Goal: Communication & Community: Answer question/provide support

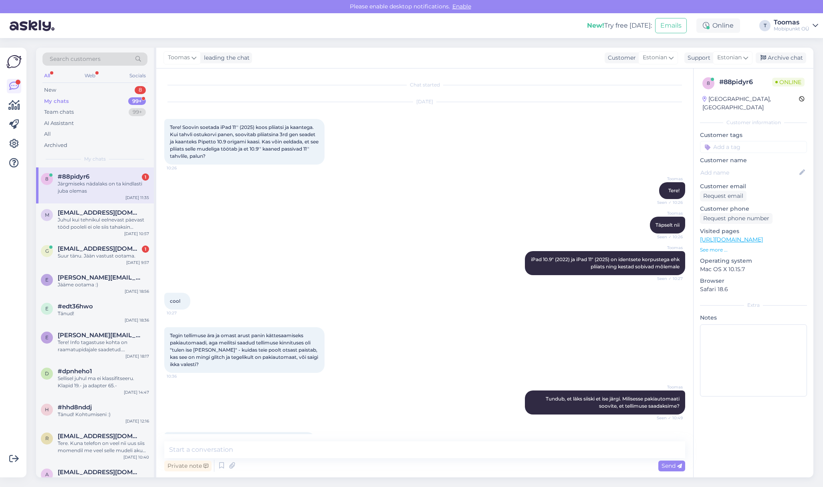
scroll to position [440, 0]
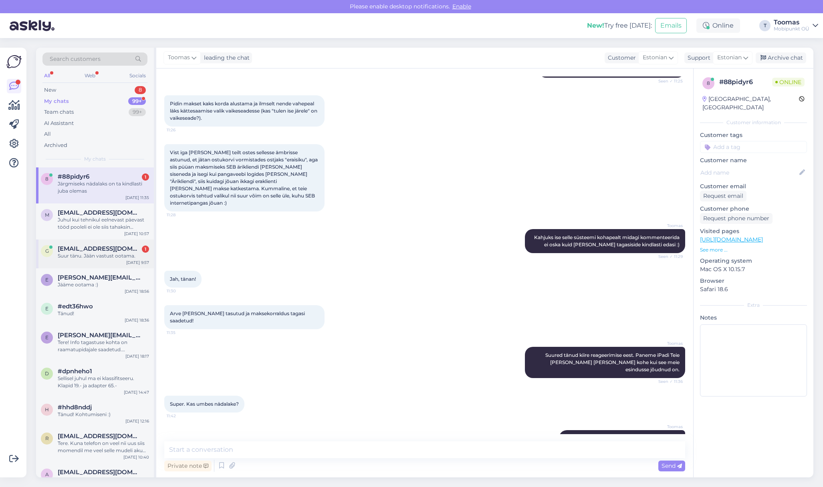
click at [126, 252] on span "[EMAIL_ADDRESS][DOMAIN_NAME]" at bounding box center [99, 248] width 83 height 7
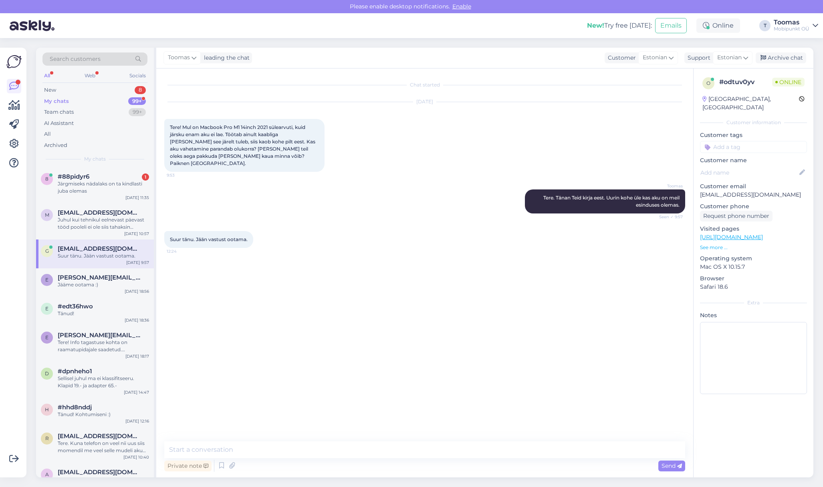
scroll to position [0, 0]
click at [341, 454] on textarea at bounding box center [424, 450] width 521 height 17
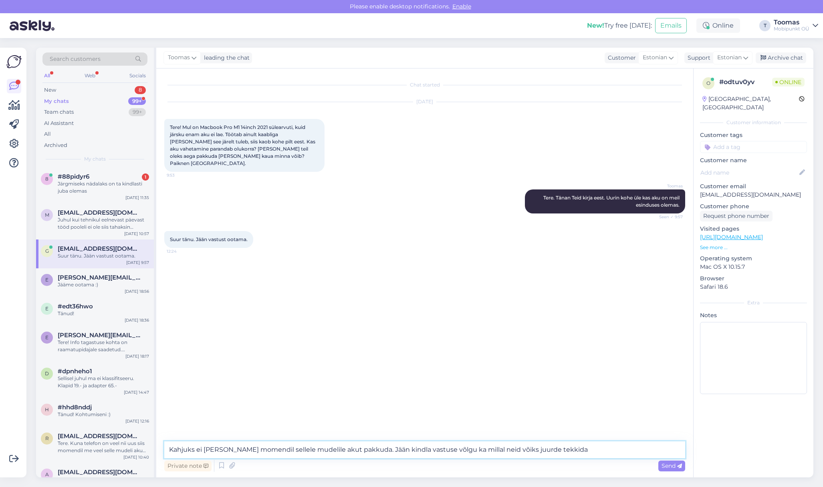
type textarea "Kahjuks ei [PERSON_NAME] momendil sellele mudelile akut pakkuda. Jään kindla va…"
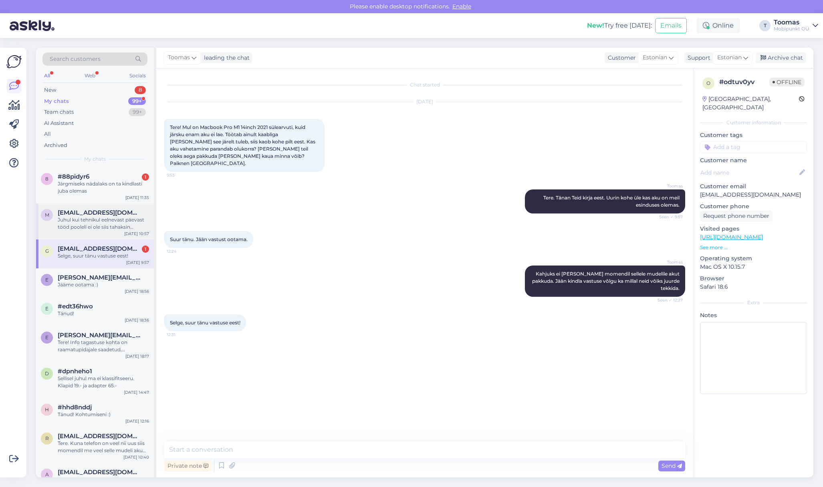
click at [129, 228] on div "Juhul kui tehnikul eelnevast päevast tööd pooleli ei ole siis tahaksin [PERSON_…" at bounding box center [103, 223] width 91 height 14
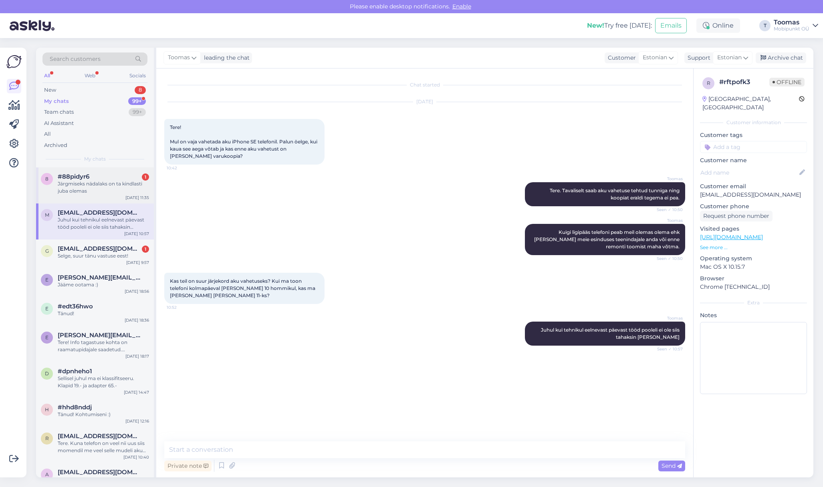
click at [129, 178] on div "#88pidyr6 1" at bounding box center [103, 176] width 91 height 7
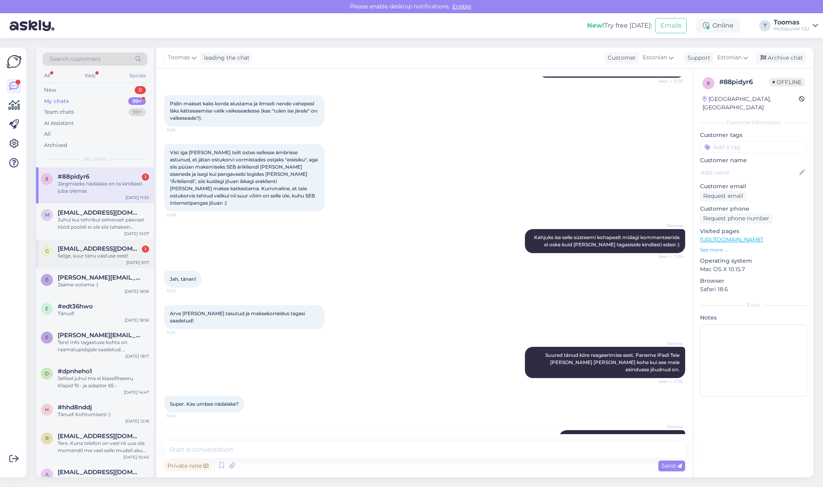
click at [127, 247] on span "[EMAIL_ADDRESS][DOMAIN_NAME]" at bounding box center [99, 248] width 83 height 7
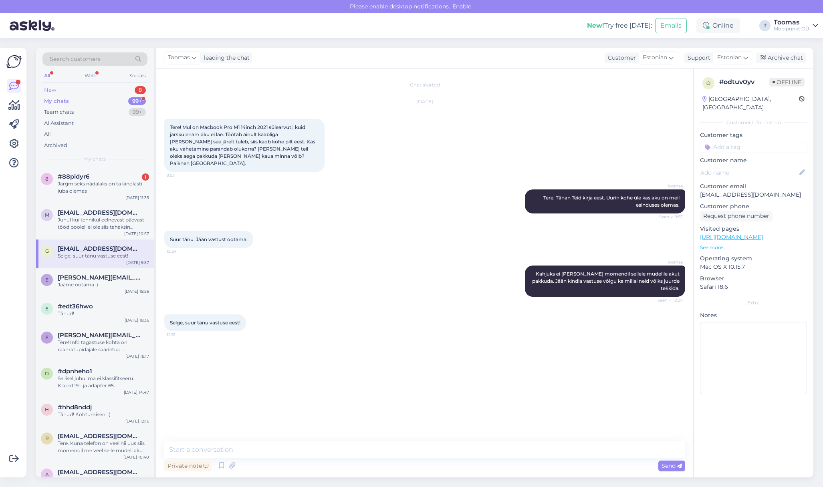
click at [71, 90] on div "New 8" at bounding box center [94, 90] width 105 height 11
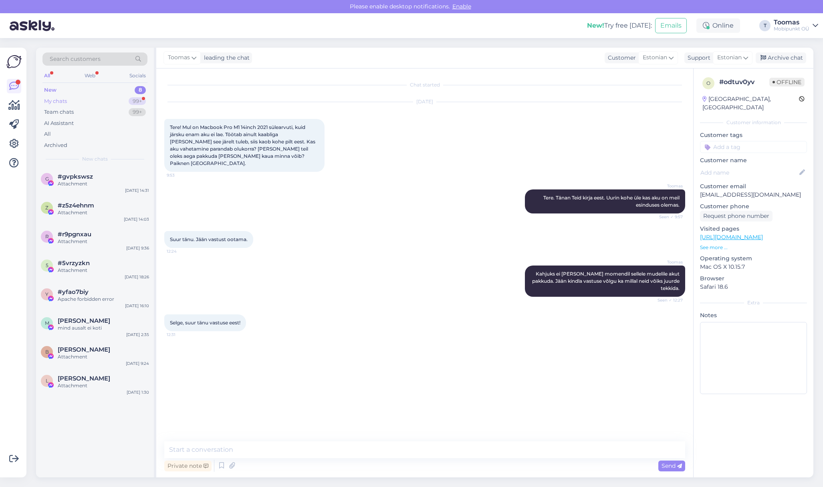
click at [121, 99] on div "My chats 99+" at bounding box center [94, 101] width 105 height 11
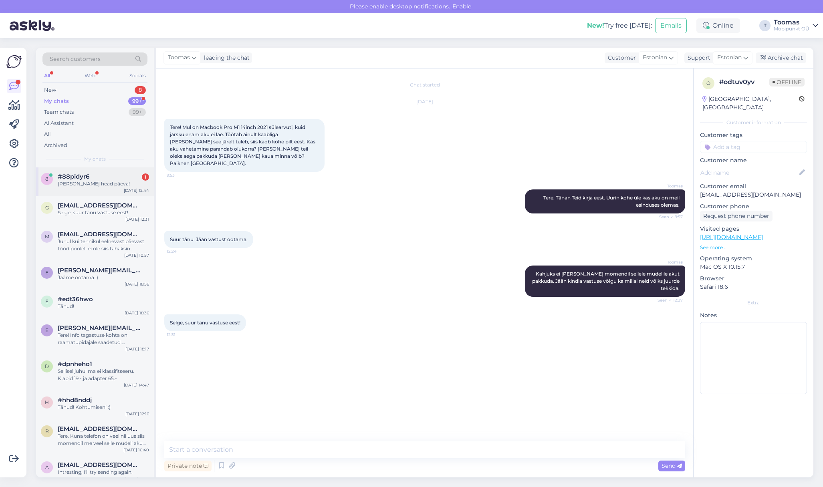
click at [76, 187] on div "[PERSON_NAME] head päeva!" at bounding box center [103, 183] width 91 height 7
